Goal: Transaction & Acquisition: Purchase product/service

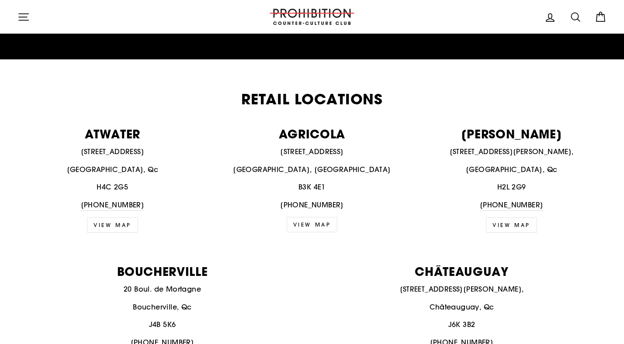
scroll to position [292, 0]
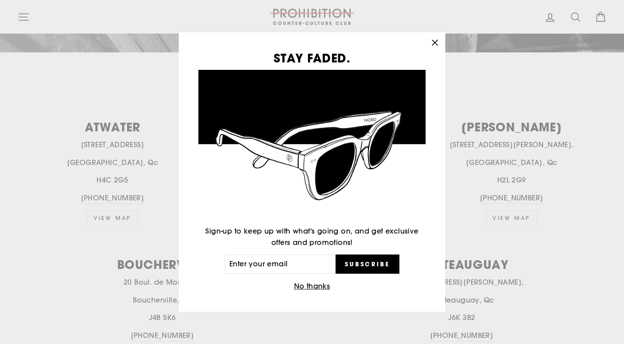
click at [436, 42] on icon "button" at bounding box center [435, 43] width 12 height 12
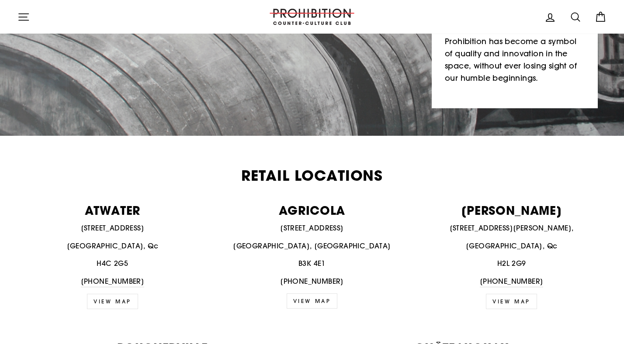
scroll to position [183, 0]
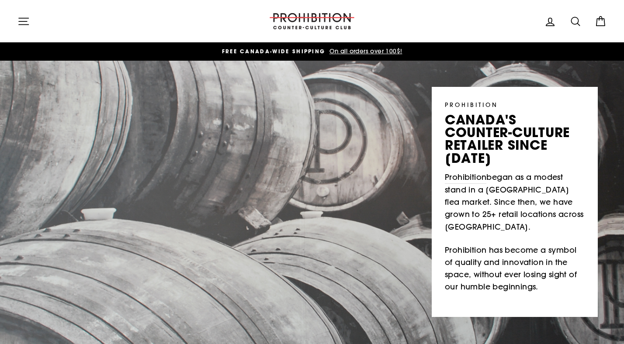
click at [25, 19] on icon "button" at bounding box center [23, 21] width 12 height 12
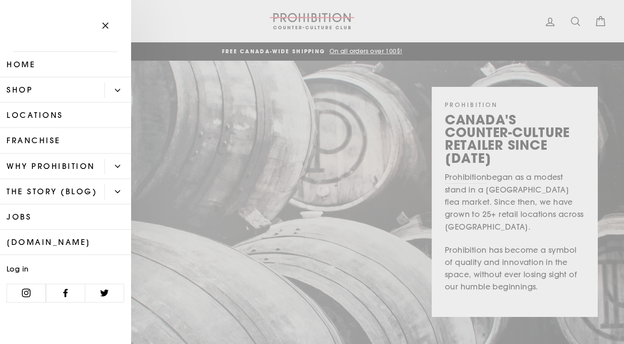
click at [50, 90] on link "Shop" at bounding box center [52, 89] width 104 height 25
